Goal: Task Accomplishment & Management: Manage account settings

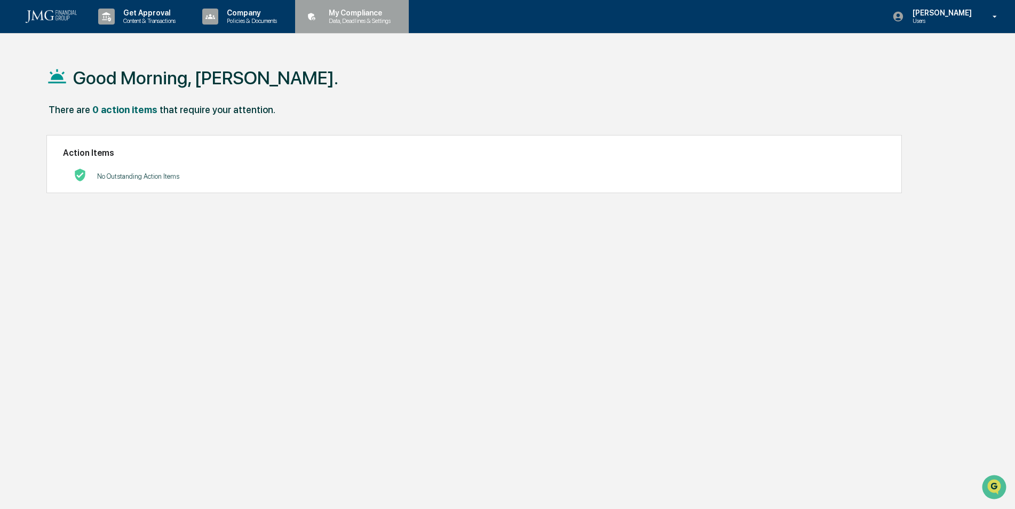
click at [366, 10] on p "My Compliance" at bounding box center [358, 13] width 76 height 9
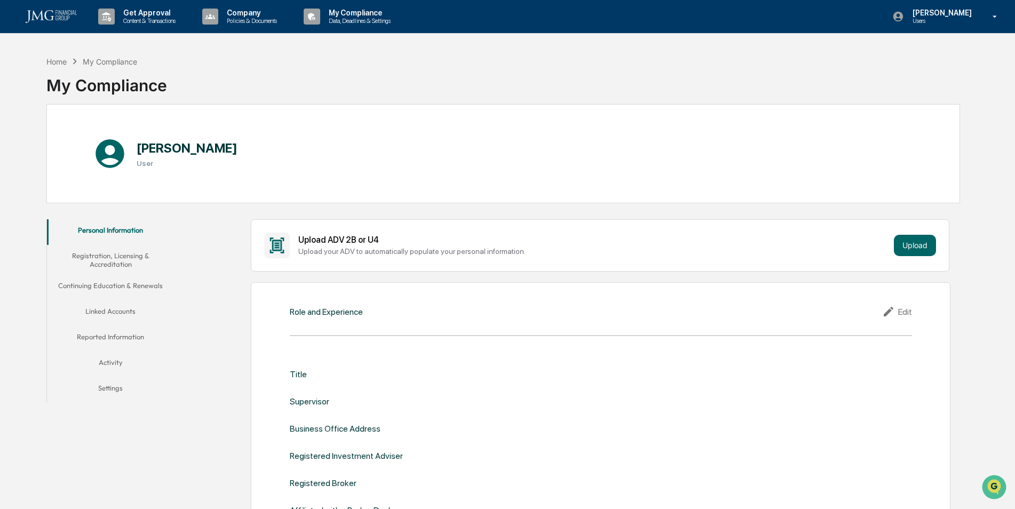
click at [128, 311] on button "Linked Accounts" at bounding box center [111, 314] width 128 height 26
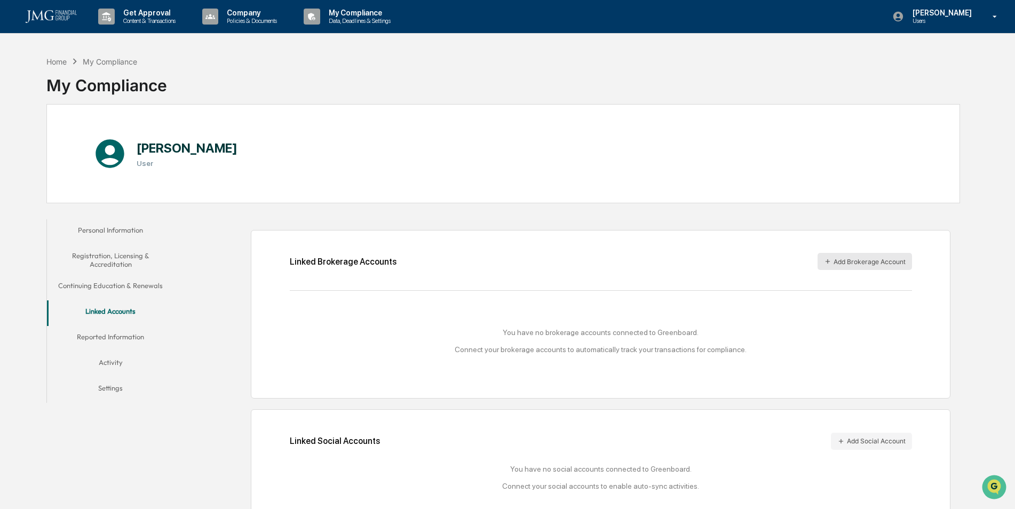
click at [846, 264] on button "Add Brokerage Account" at bounding box center [865, 261] width 94 height 17
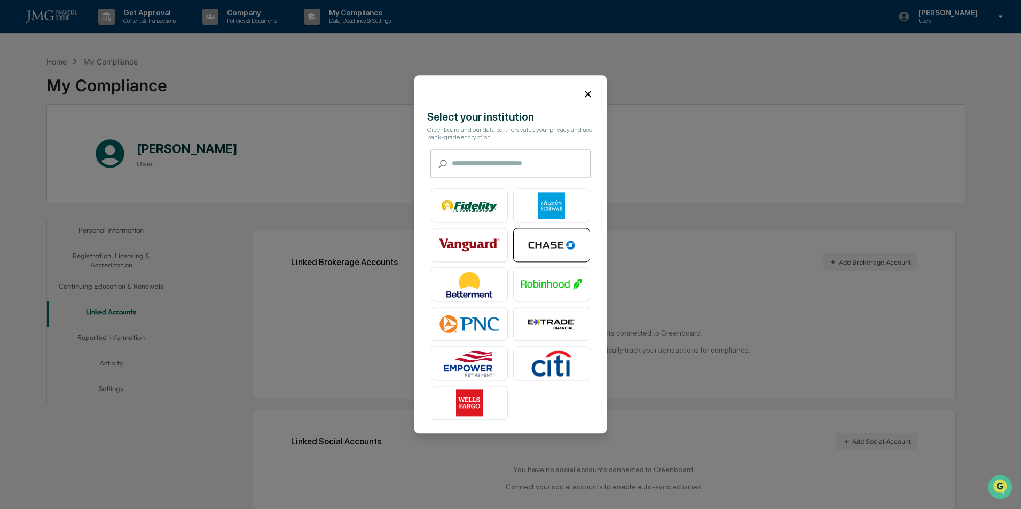
click at [545, 243] on img at bounding box center [551, 245] width 61 height 27
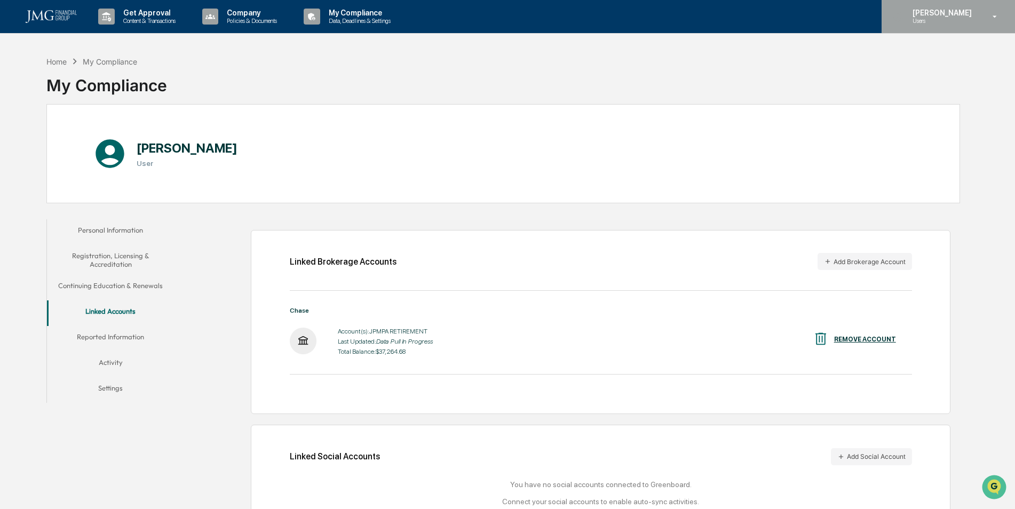
click at [994, 18] on icon at bounding box center [995, 17] width 19 height 10
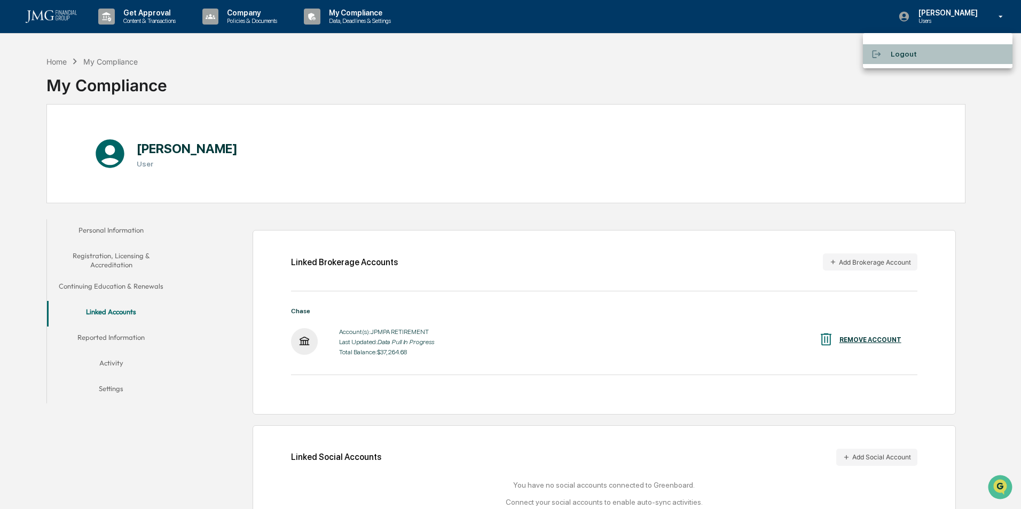
click at [933, 58] on li "Logout" at bounding box center [937, 54] width 149 height 20
